Goal: Information Seeking & Learning: Learn about a topic

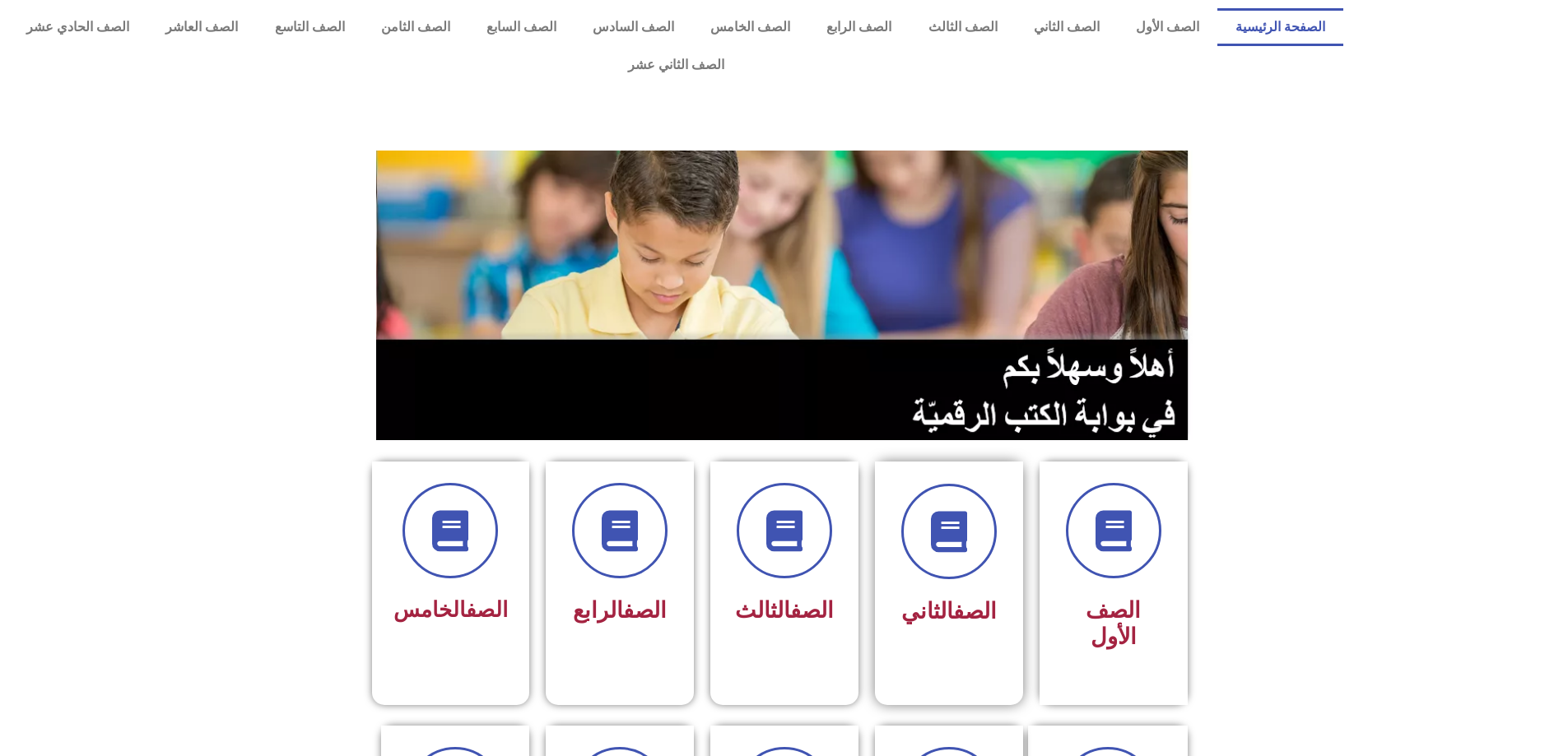
click at [912, 529] on div at bounding box center [949, 531] width 104 height 95
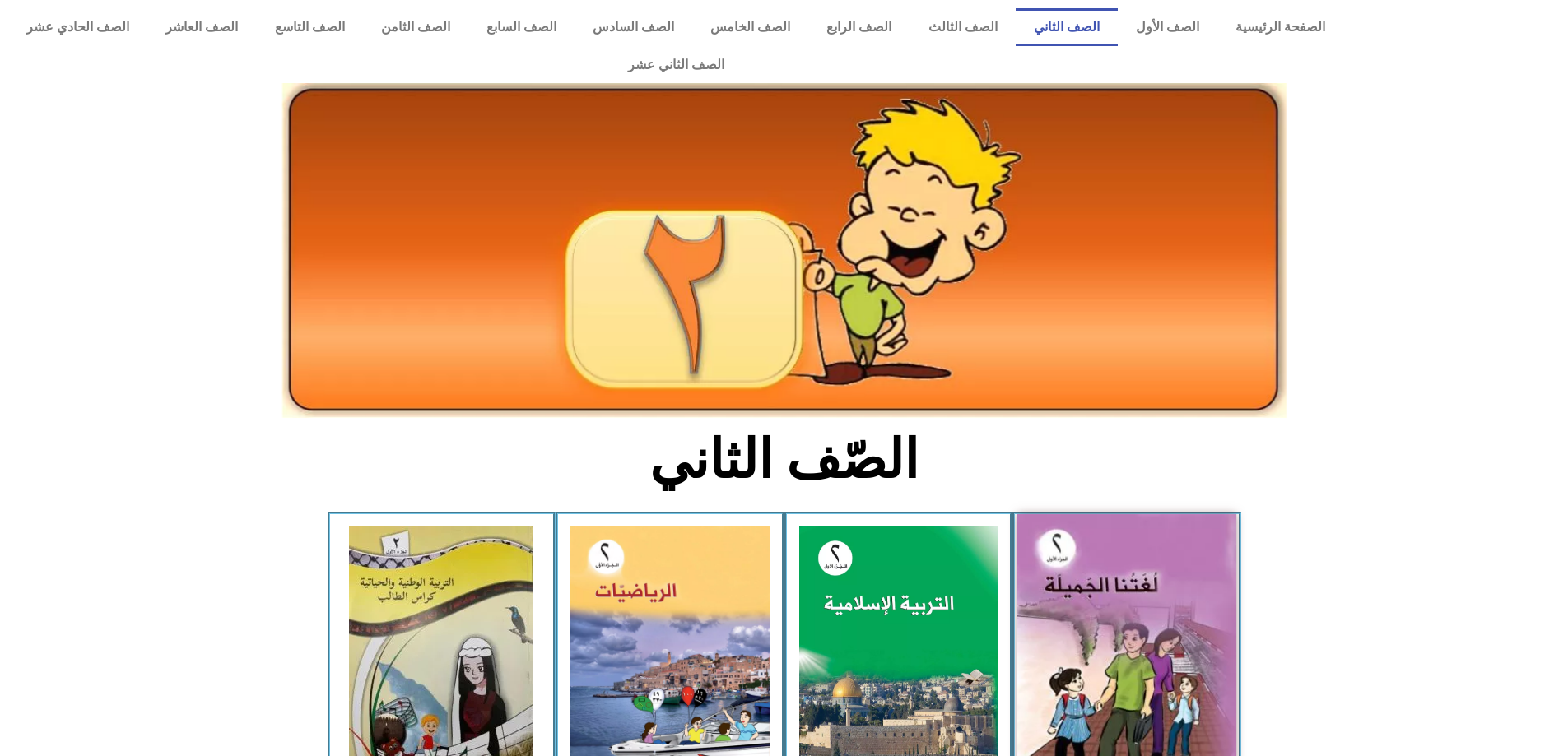
click at [1092, 594] on img at bounding box center [1127, 650] width 219 height 271
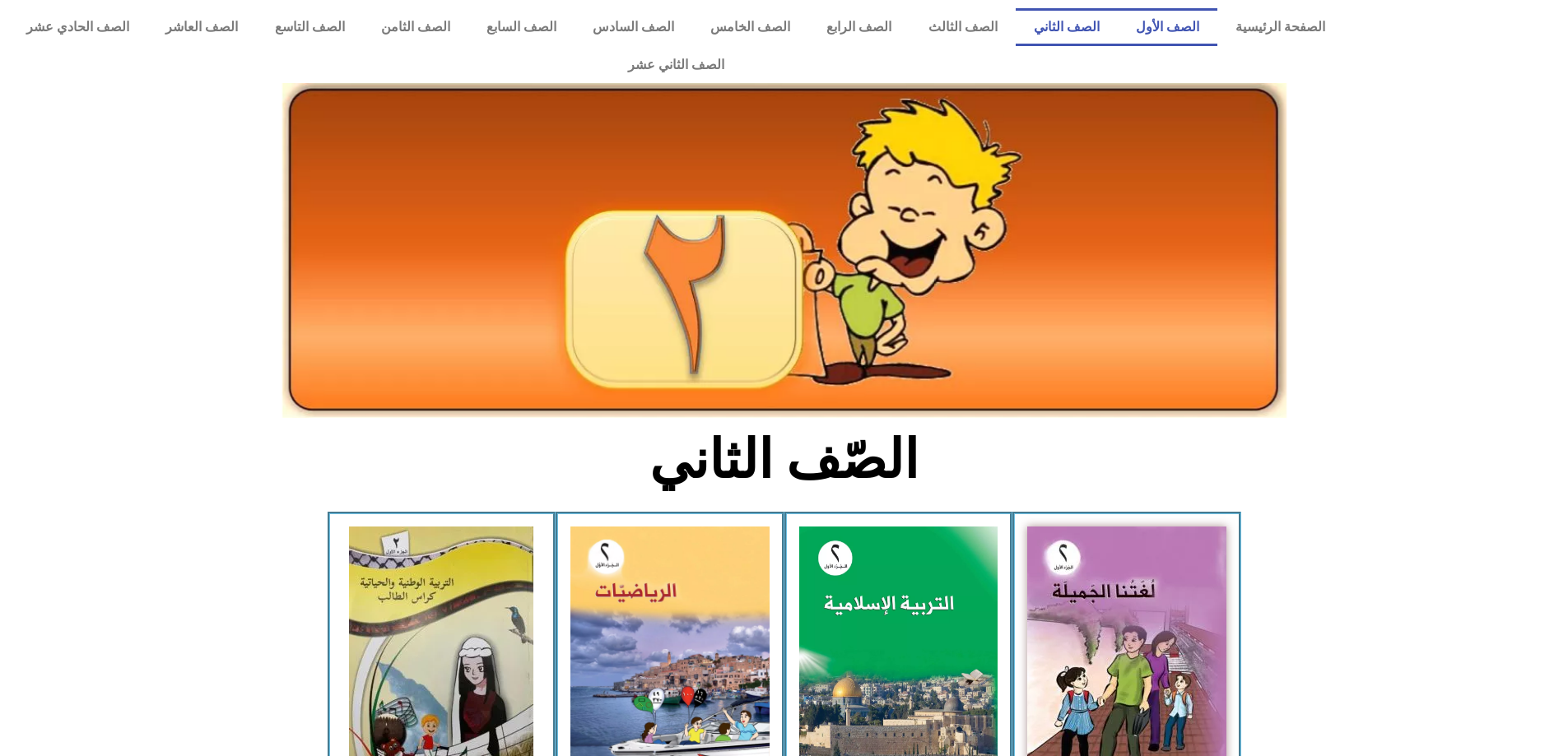
click at [1166, 26] on link "الصف الأول" at bounding box center [1168, 27] width 100 height 37
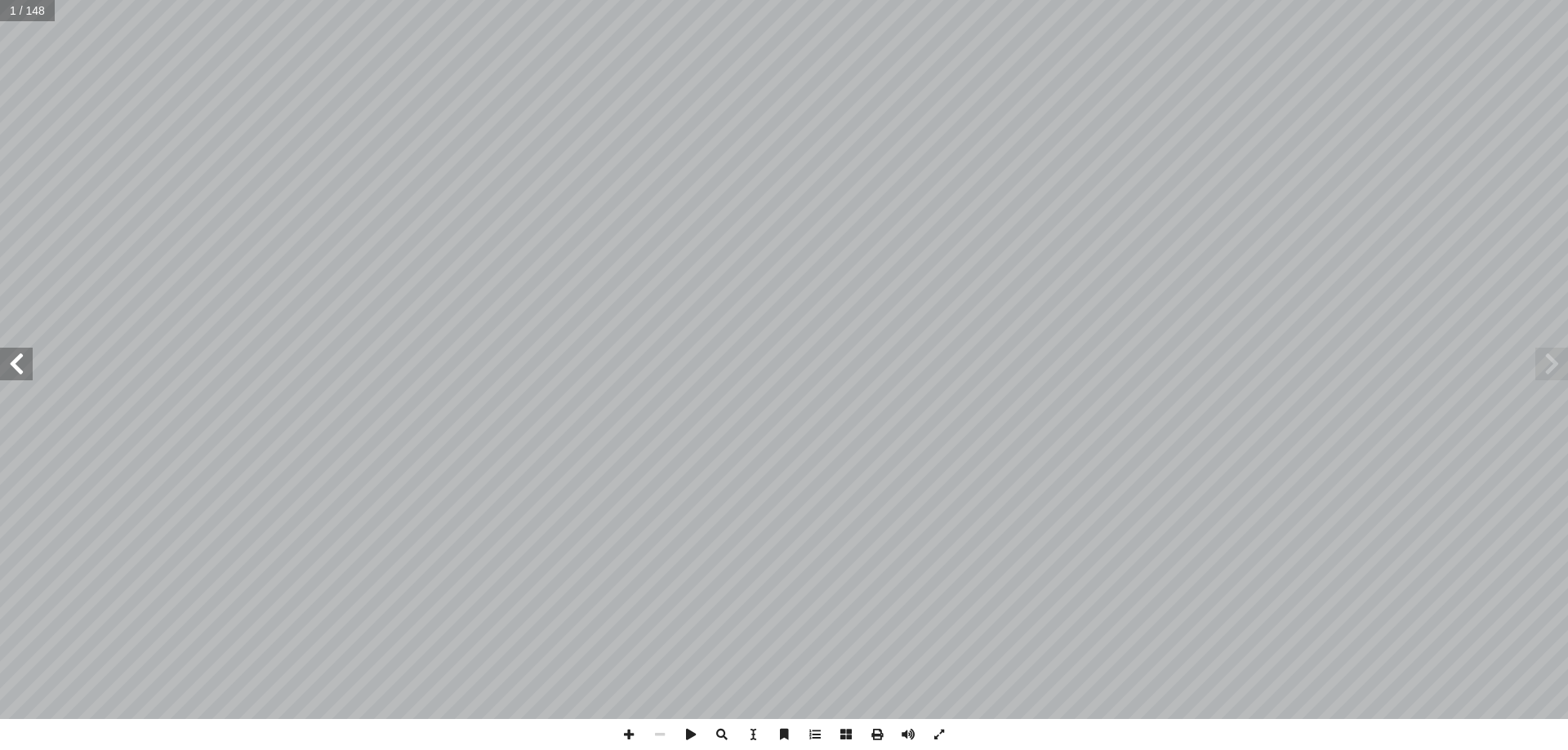
click at [21, 366] on span at bounding box center [16, 364] width 32 height 32
click at [21, 365] on span at bounding box center [16, 364] width 32 height 32
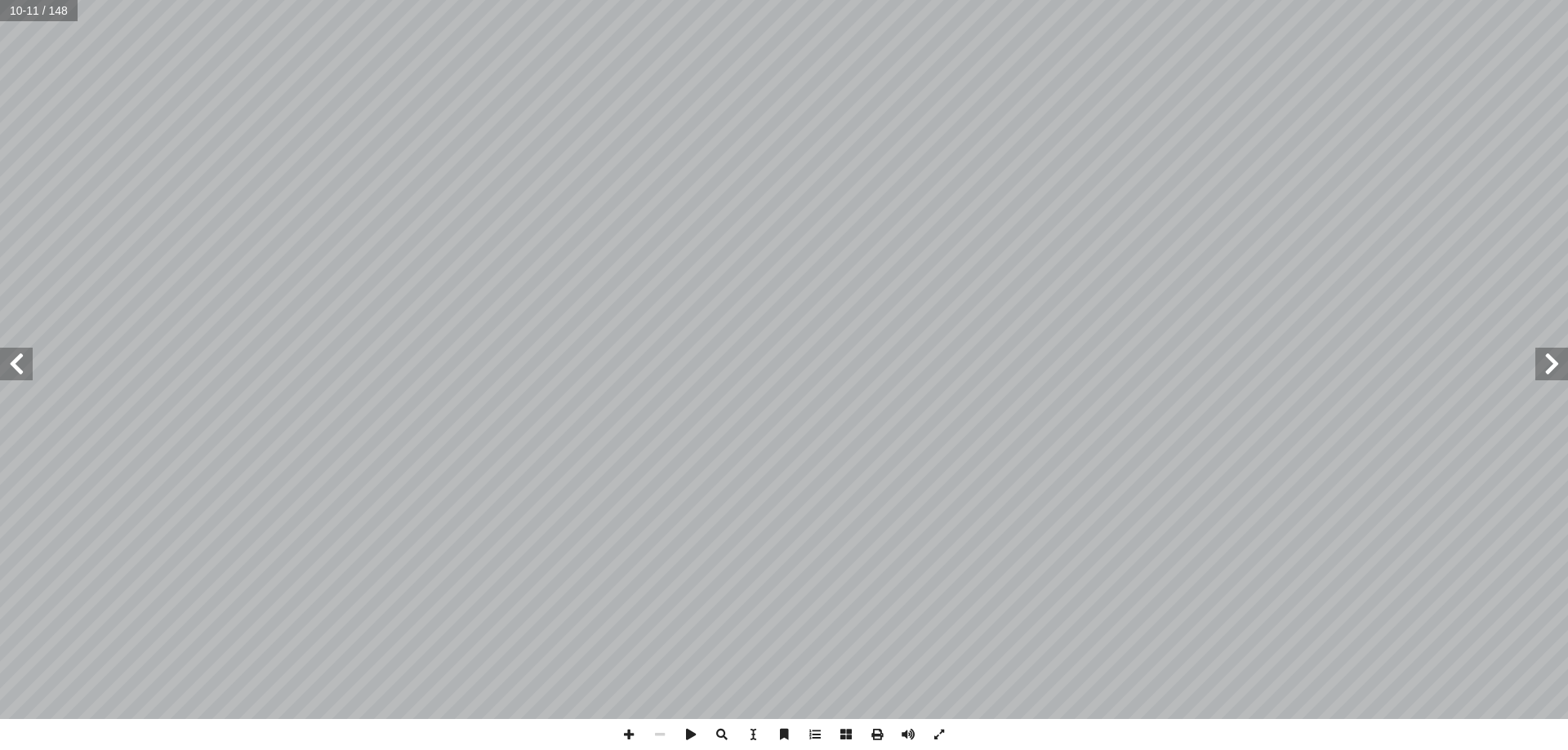
click at [21, 365] on span at bounding box center [16, 364] width 32 height 32
click at [11, 361] on span at bounding box center [16, 364] width 32 height 32
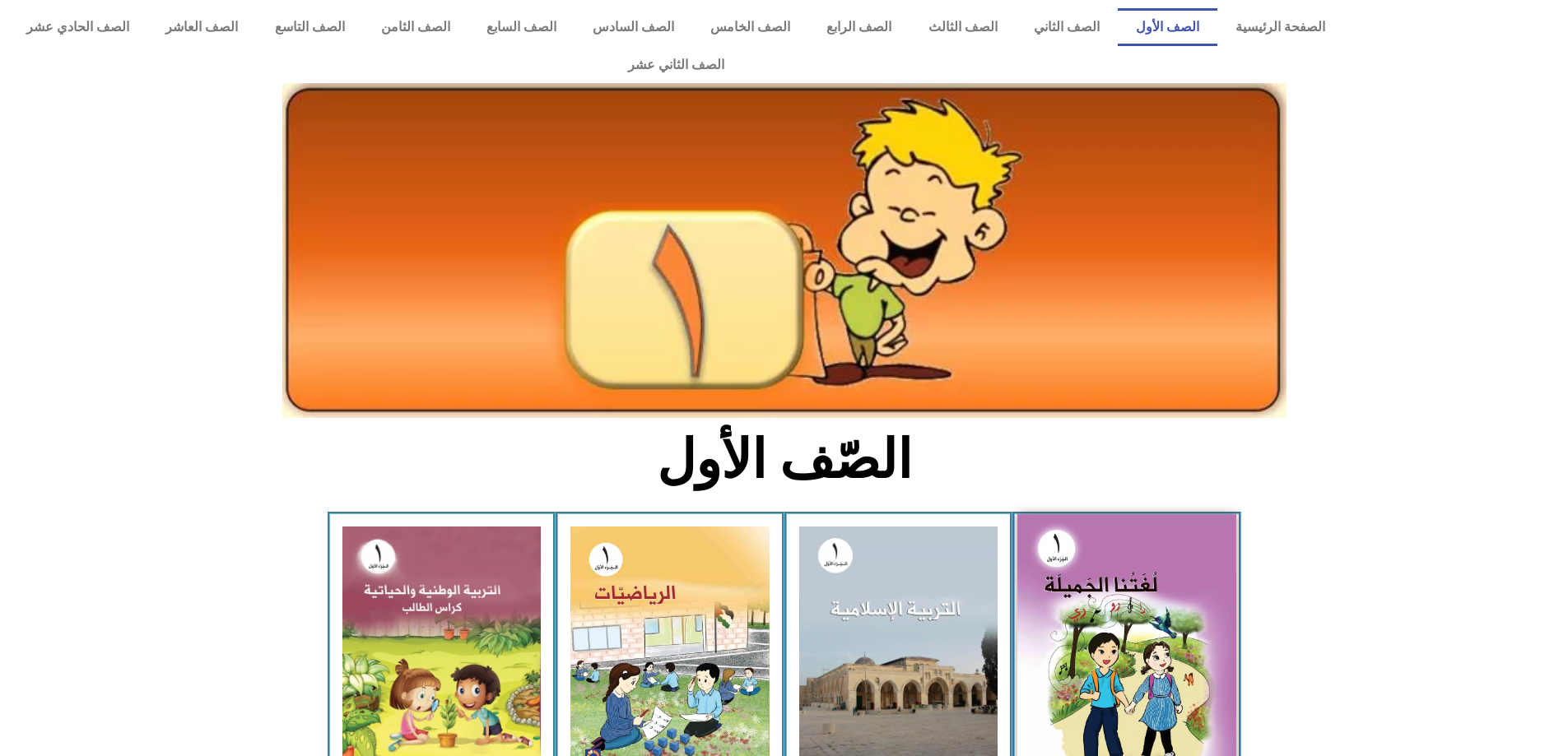
click at [1073, 649] on img at bounding box center [1127, 649] width 219 height 270
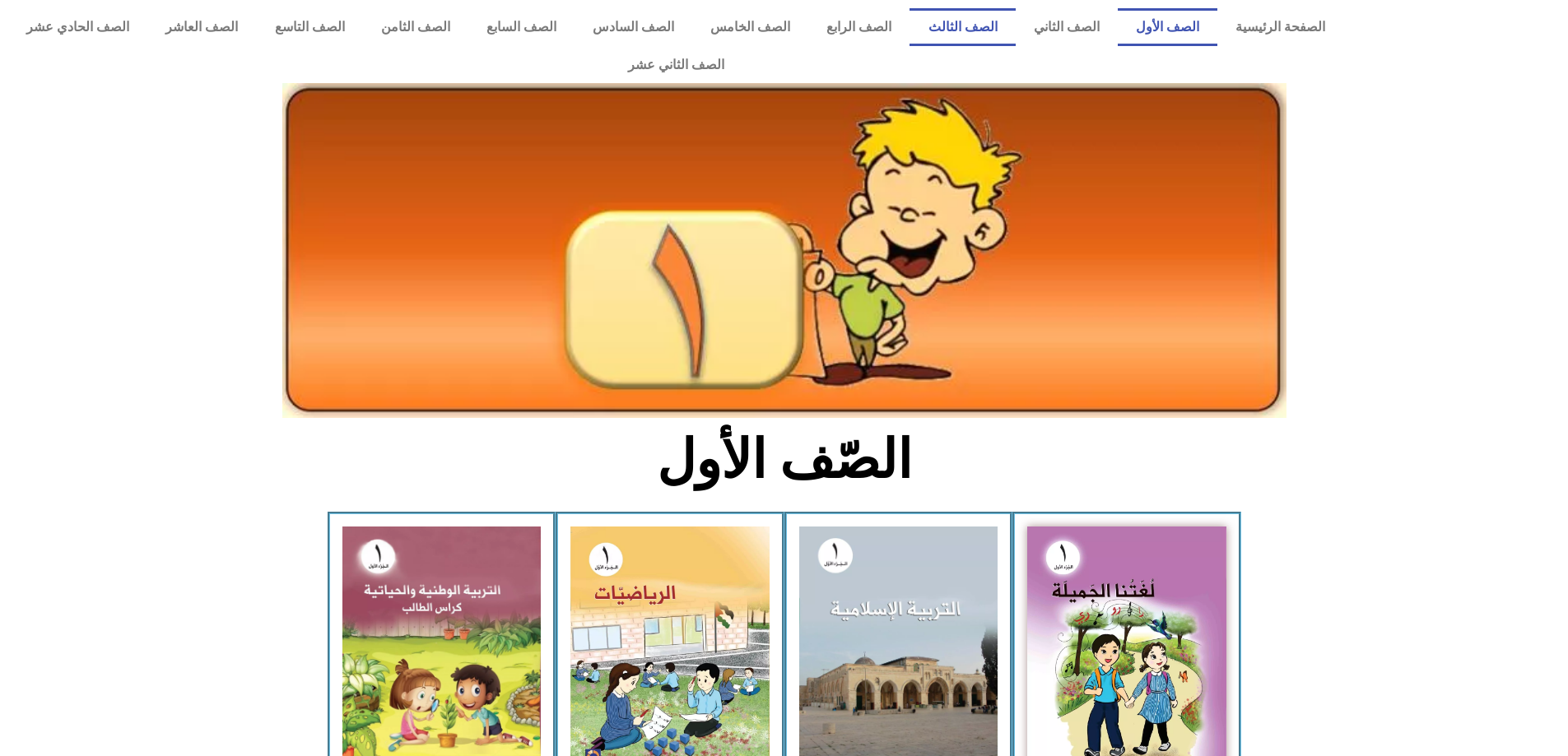
click at [975, 37] on link "الصف الثالث" at bounding box center [962, 27] width 106 height 37
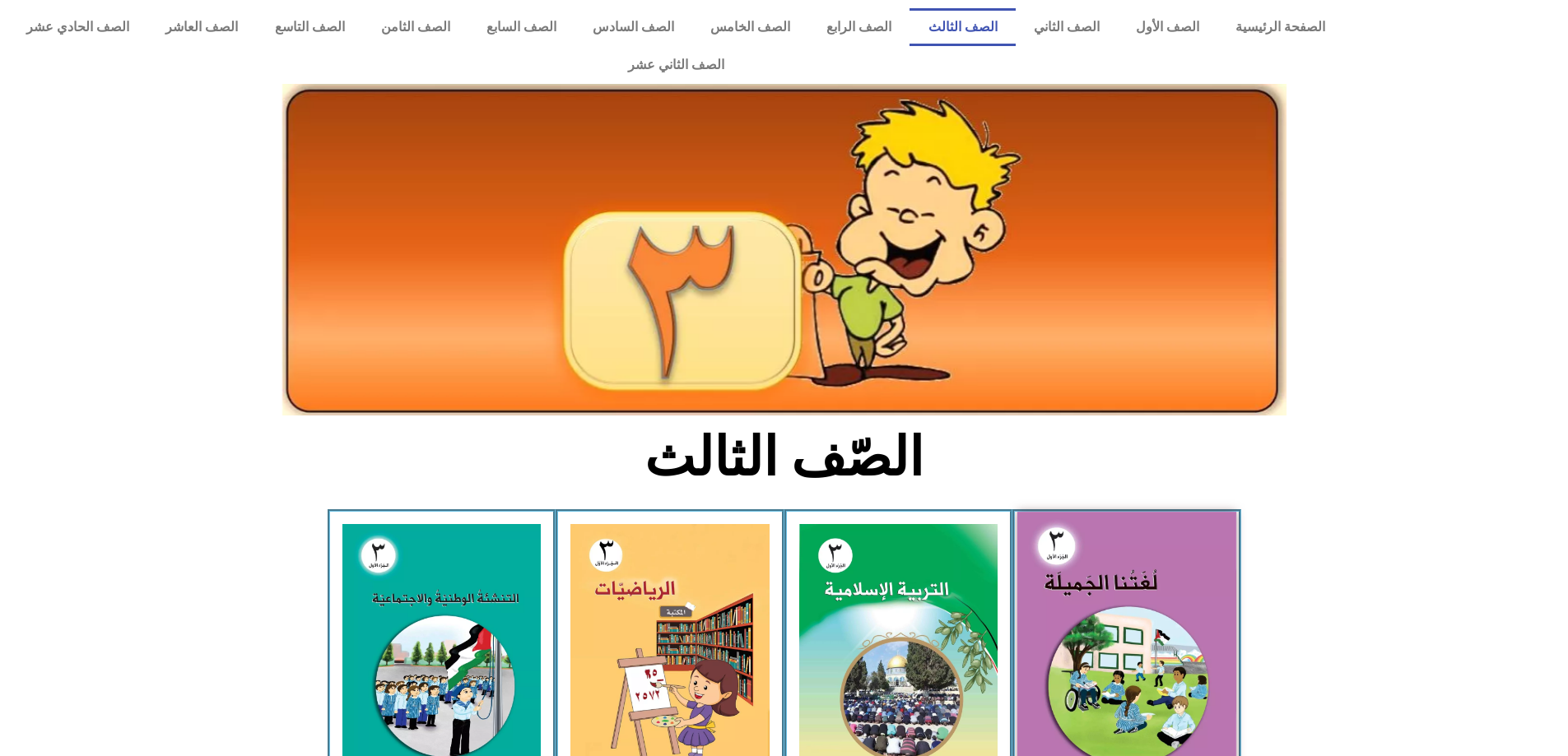
click at [1108, 666] on img at bounding box center [1127, 646] width 219 height 269
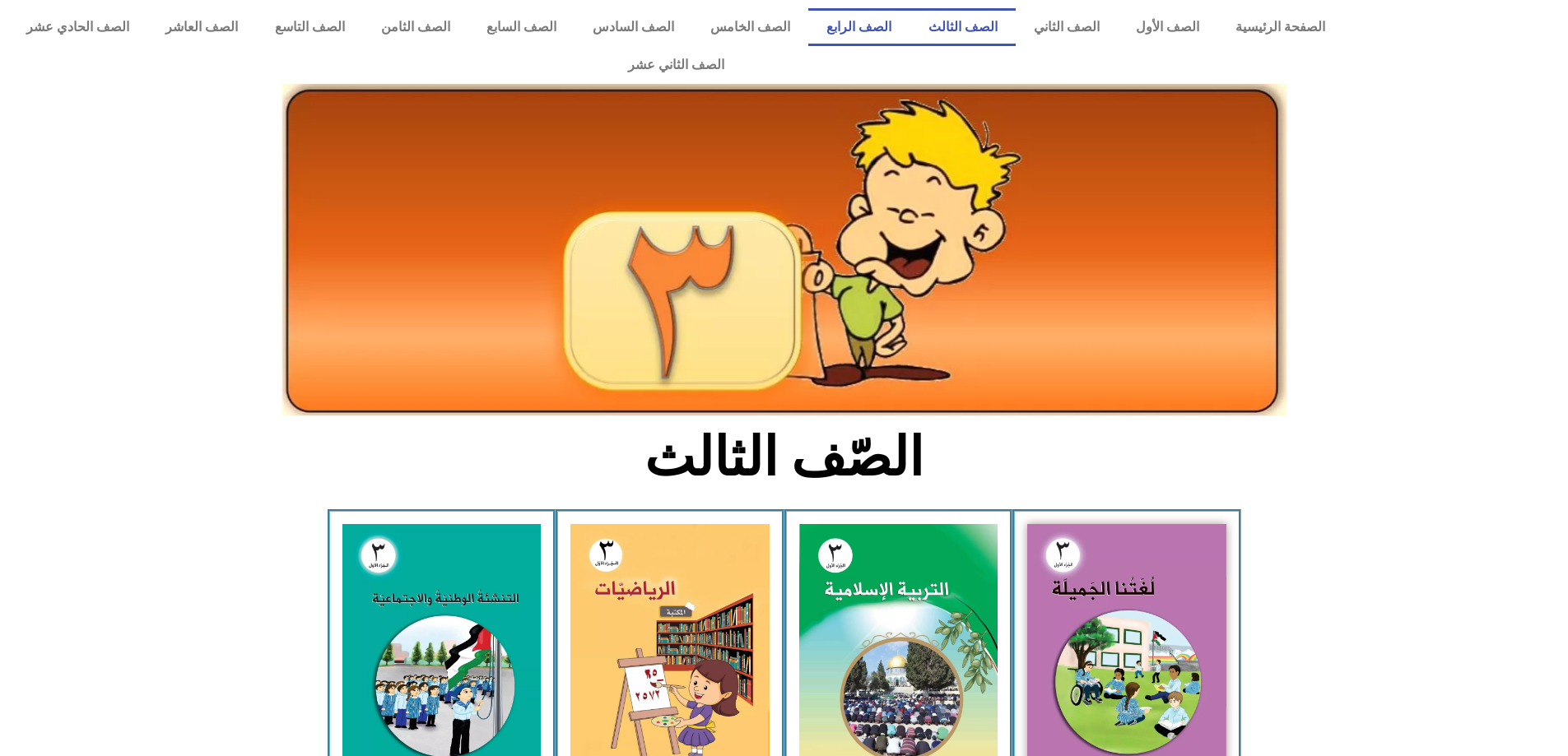
click at [884, 23] on link "الصف الرابع" at bounding box center [858, 27] width 101 height 37
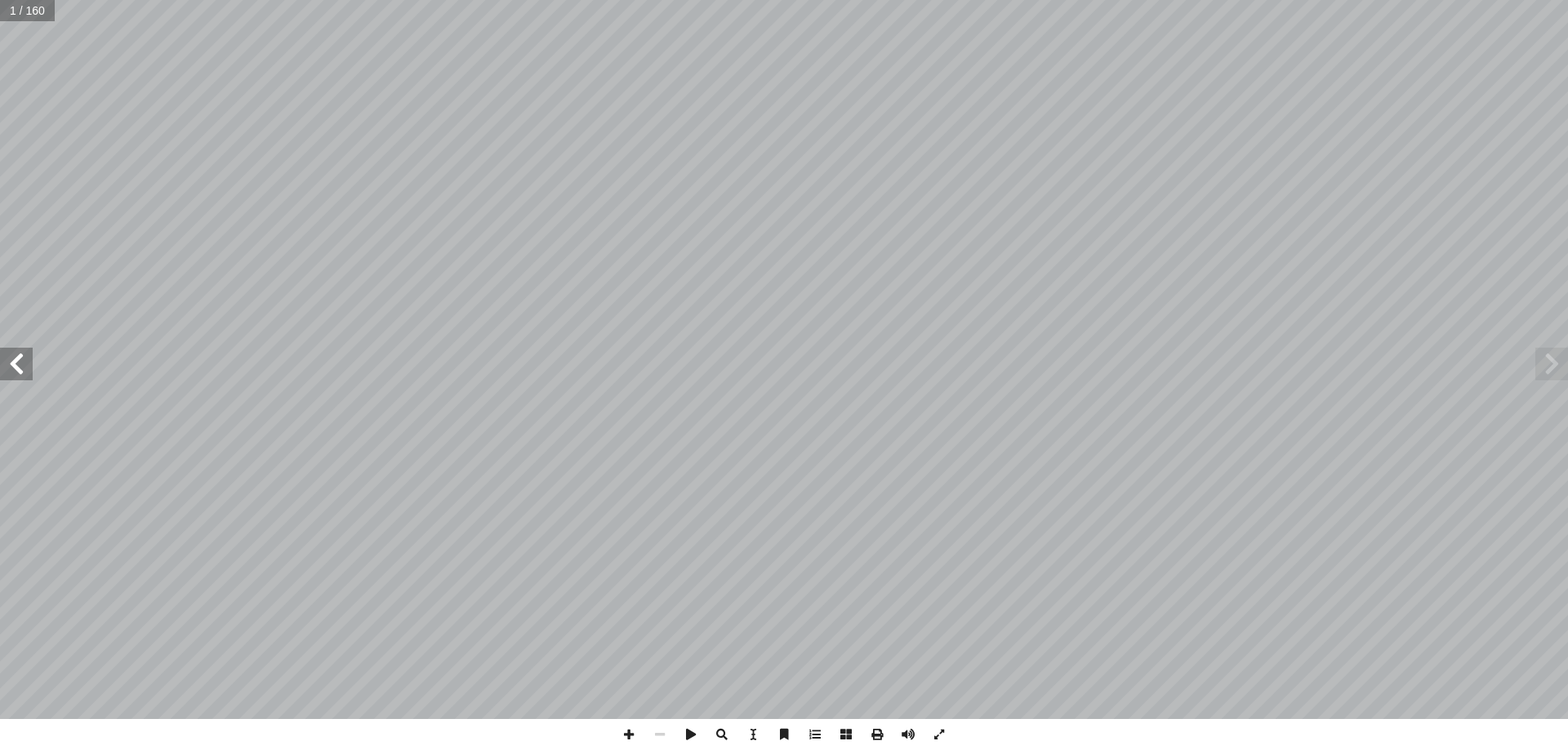
click at [17, 353] on span at bounding box center [16, 364] width 32 height 32
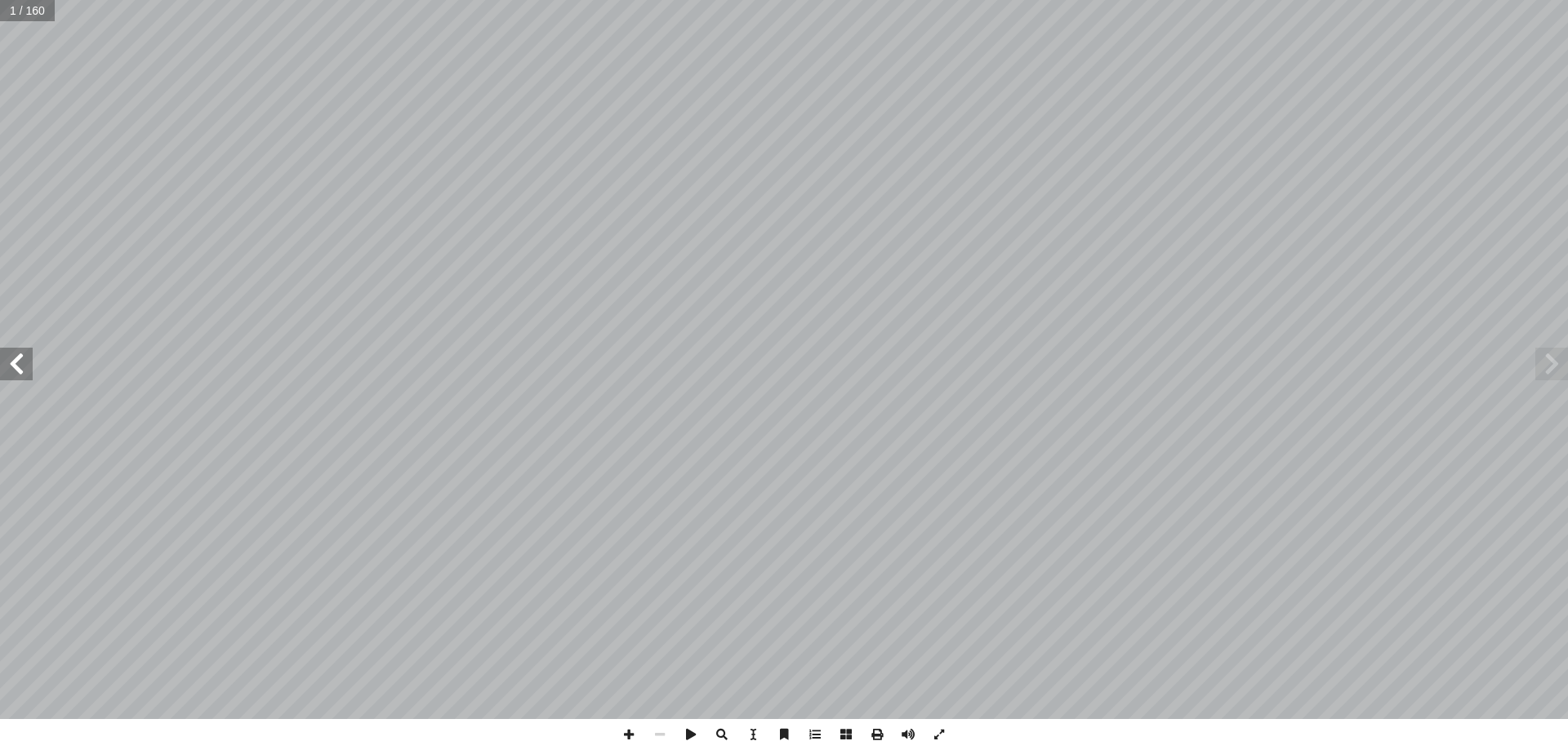
click at [17, 353] on span at bounding box center [16, 364] width 32 height 32
click at [14, 353] on span at bounding box center [16, 364] width 32 height 32
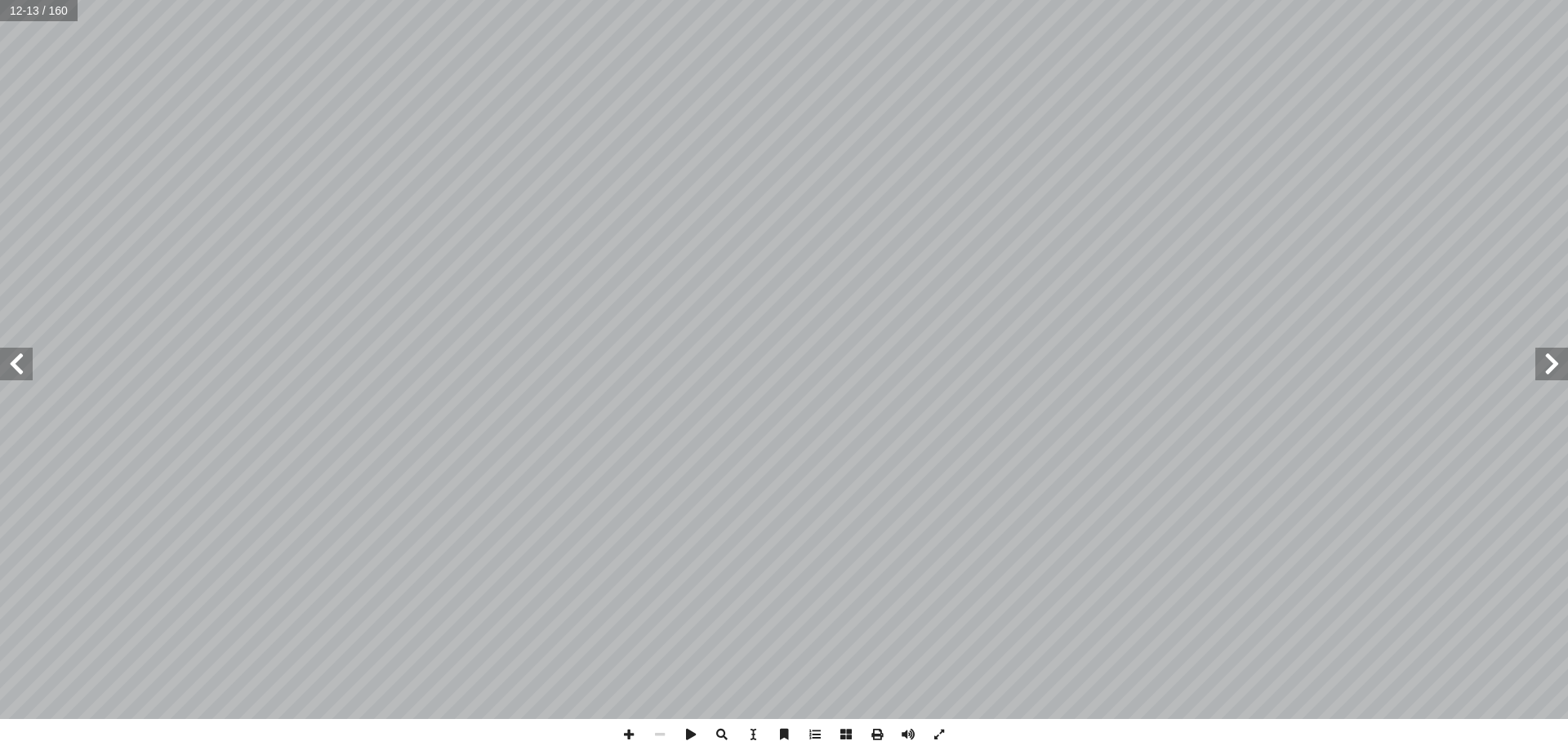
click at [14, 353] on span at bounding box center [16, 364] width 32 height 32
click at [20, 353] on span at bounding box center [16, 364] width 32 height 32
click at [19, 353] on span at bounding box center [16, 364] width 32 height 32
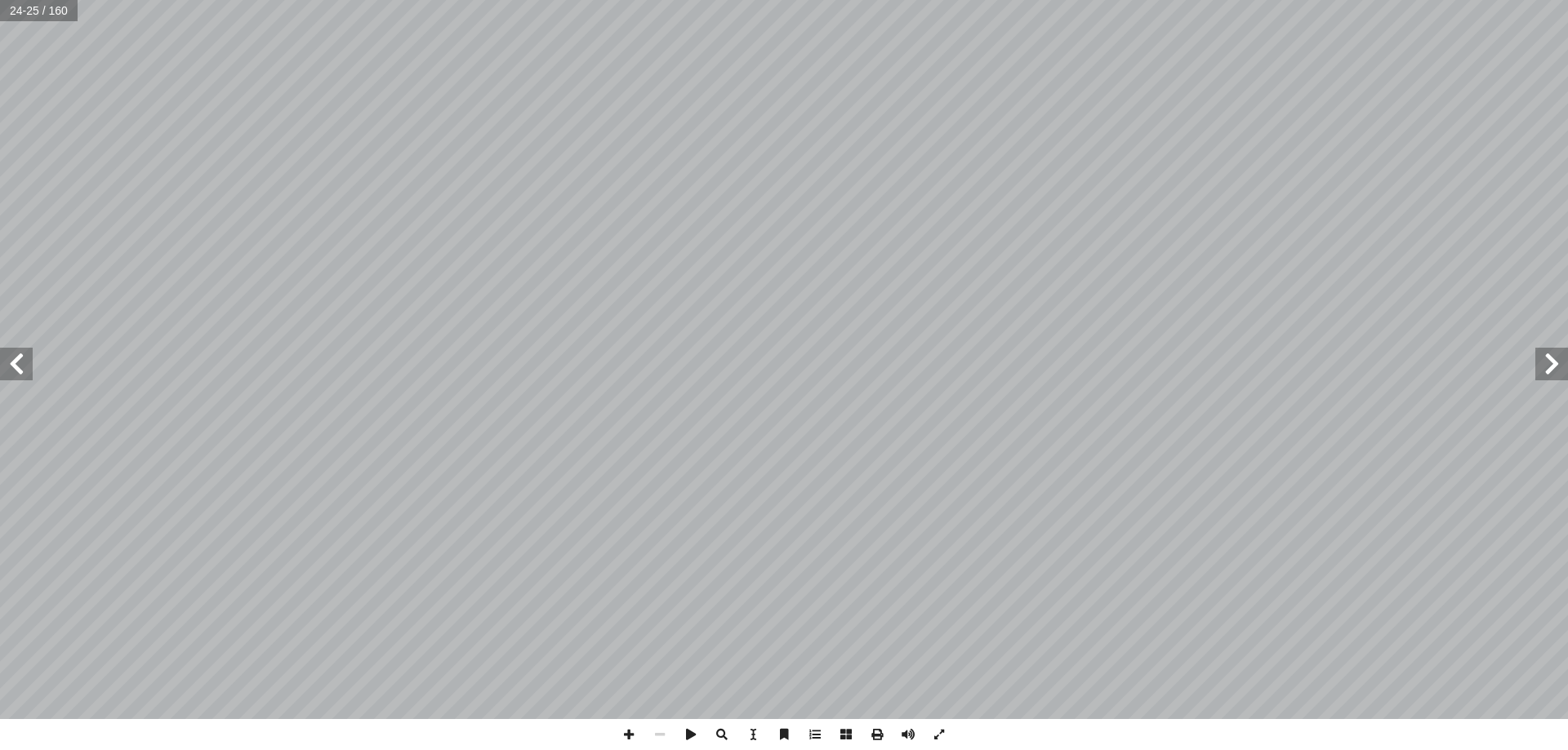
click at [1557, 370] on span at bounding box center [1551, 364] width 32 height 32
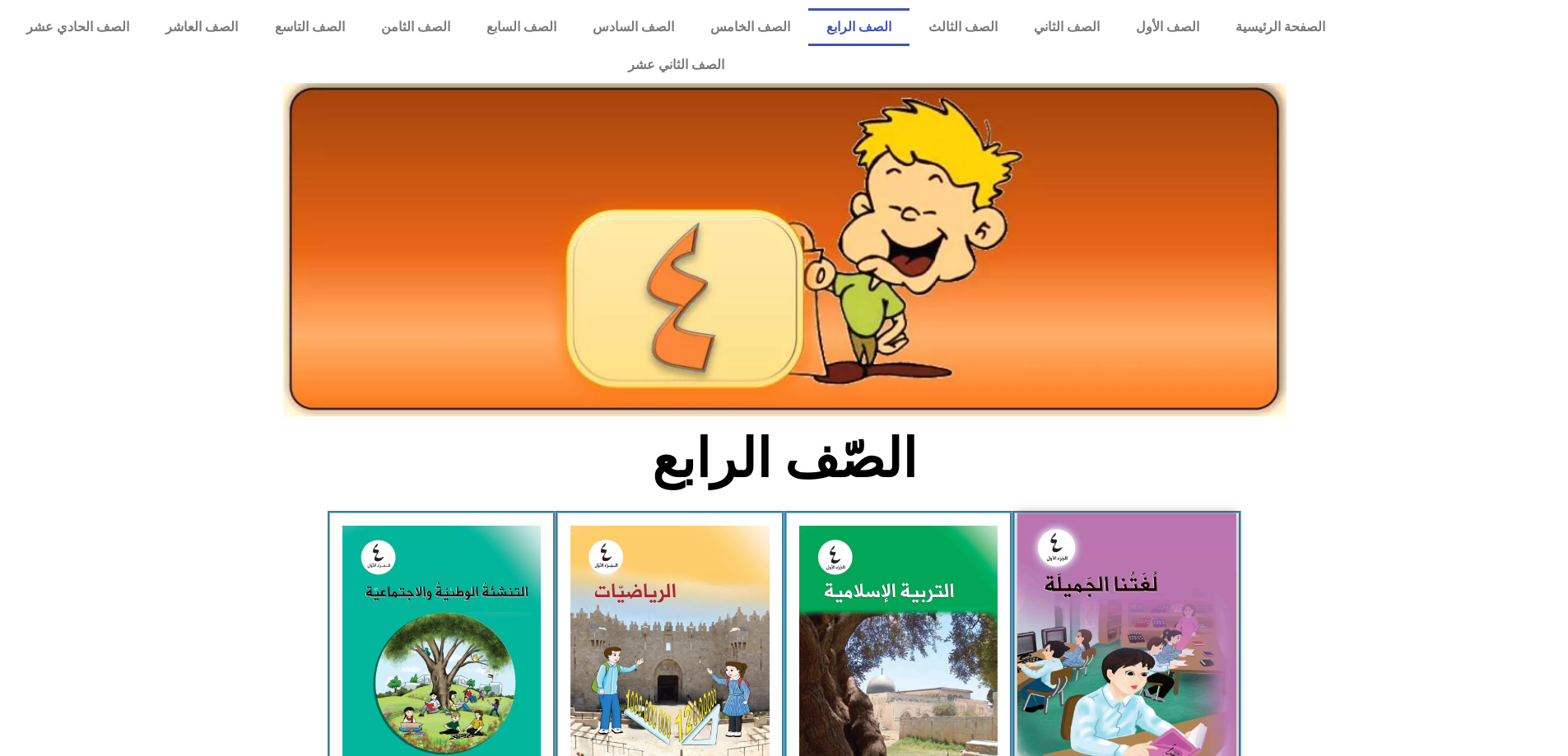
click at [1103, 567] on img at bounding box center [1127, 648] width 219 height 269
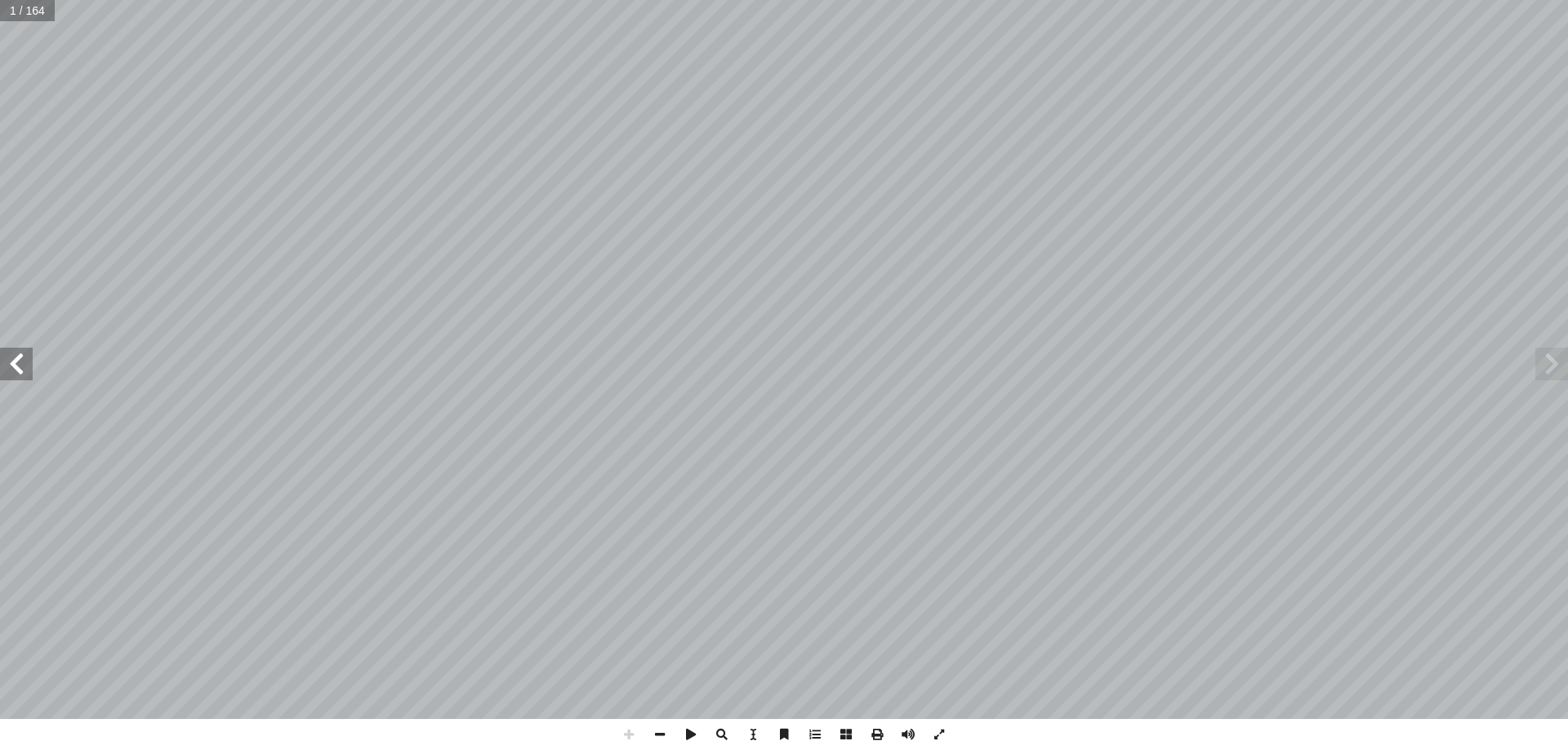
click at [22, 370] on span at bounding box center [16, 364] width 32 height 32
click at [14, 369] on span at bounding box center [16, 364] width 32 height 32
click at [17, 370] on span at bounding box center [16, 364] width 32 height 32
click at [12, 353] on span at bounding box center [16, 364] width 32 height 32
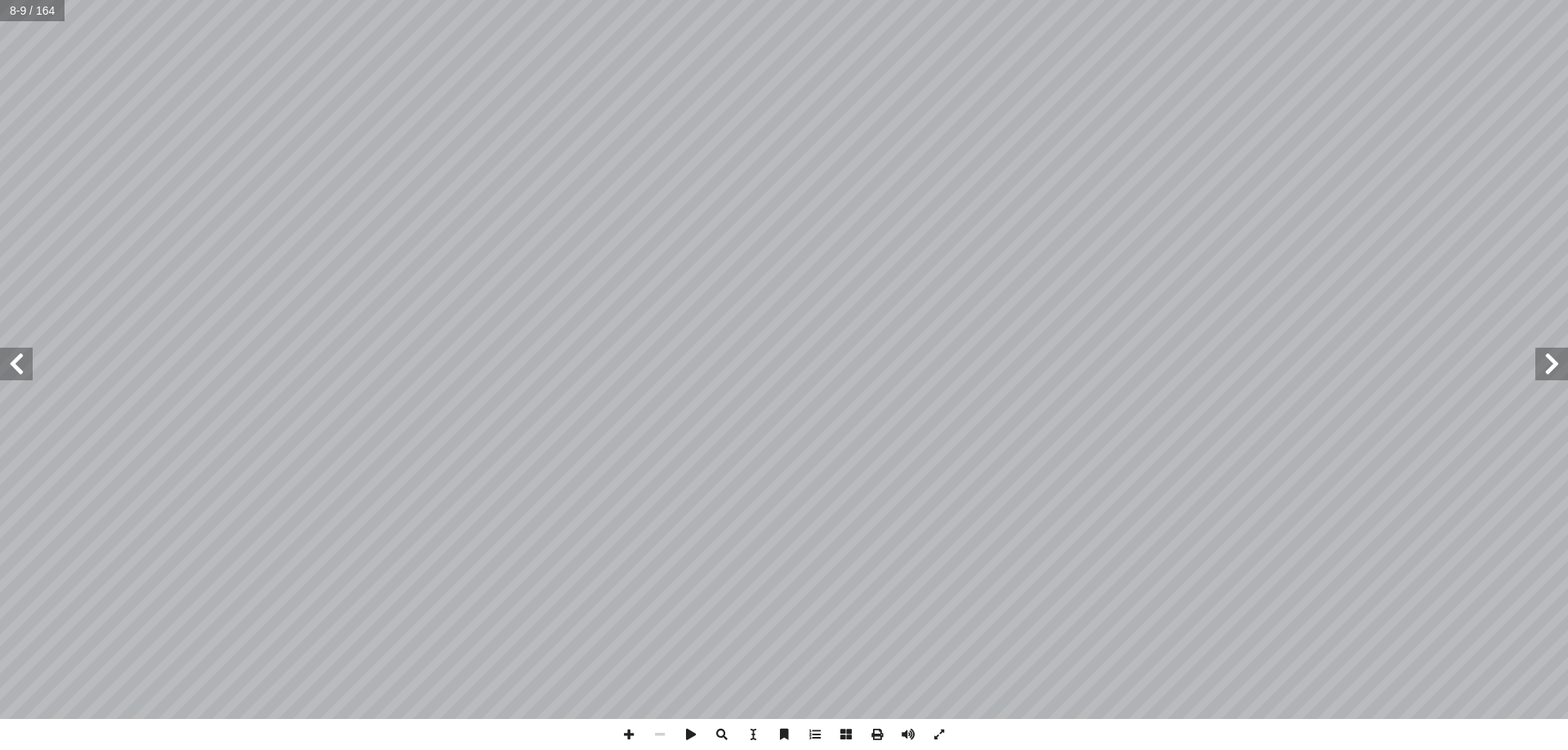
click at [12, 353] on span at bounding box center [16, 364] width 32 height 32
click at [12, 365] on span at bounding box center [16, 364] width 32 height 32
click at [3, 365] on span at bounding box center [16, 364] width 32 height 32
click at [4, 349] on span at bounding box center [16, 364] width 32 height 32
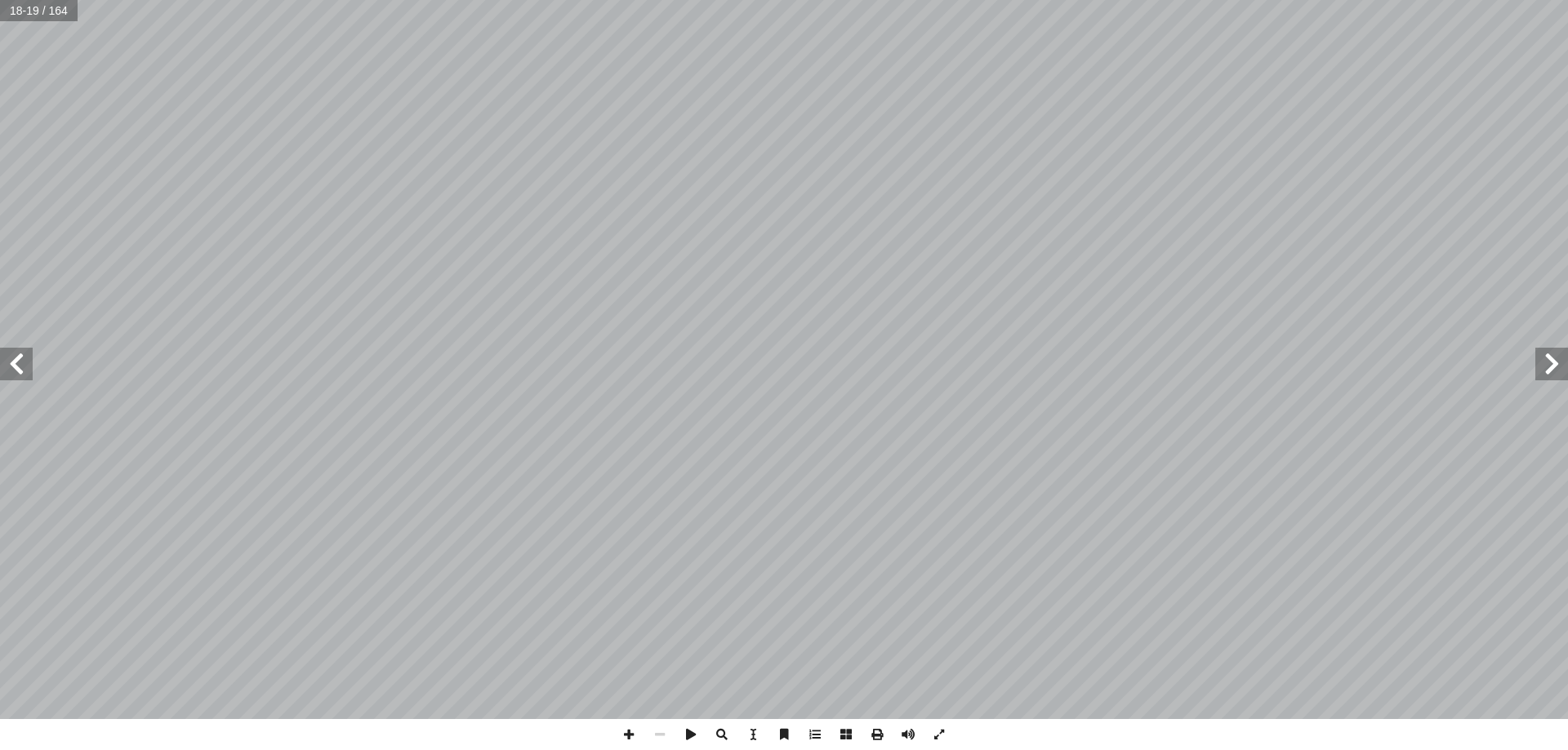
click at [4, 349] on span at bounding box center [16, 364] width 32 height 32
click at [1536, 378] on span at bounding box center [1551, 364] width 32 height 32
click at [10, 373] on span at bounding box center [16, 364] width 32 height 32
click at [1552, 362] on span at bounding box center [1551, 364] width 32 height 32
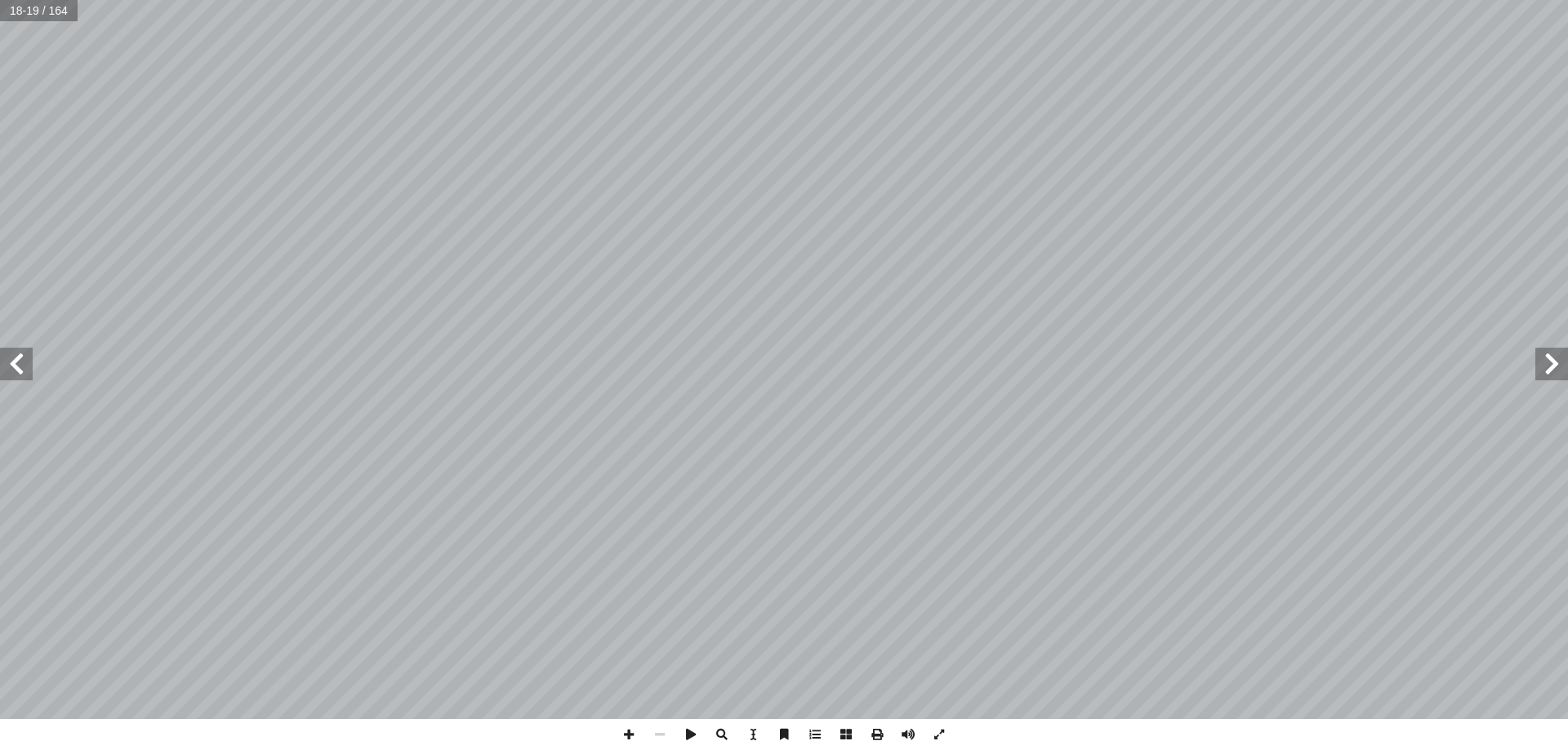
drag, startPoint x: 4, startPoint y: 359, endPoint x: 10, endPoint y: 350, distance: 10.8
click at [3, 359] on span at bounding box center [16, 364] width 32 height 32
